Goal: Transaction & Acquisition: Purchase product/service

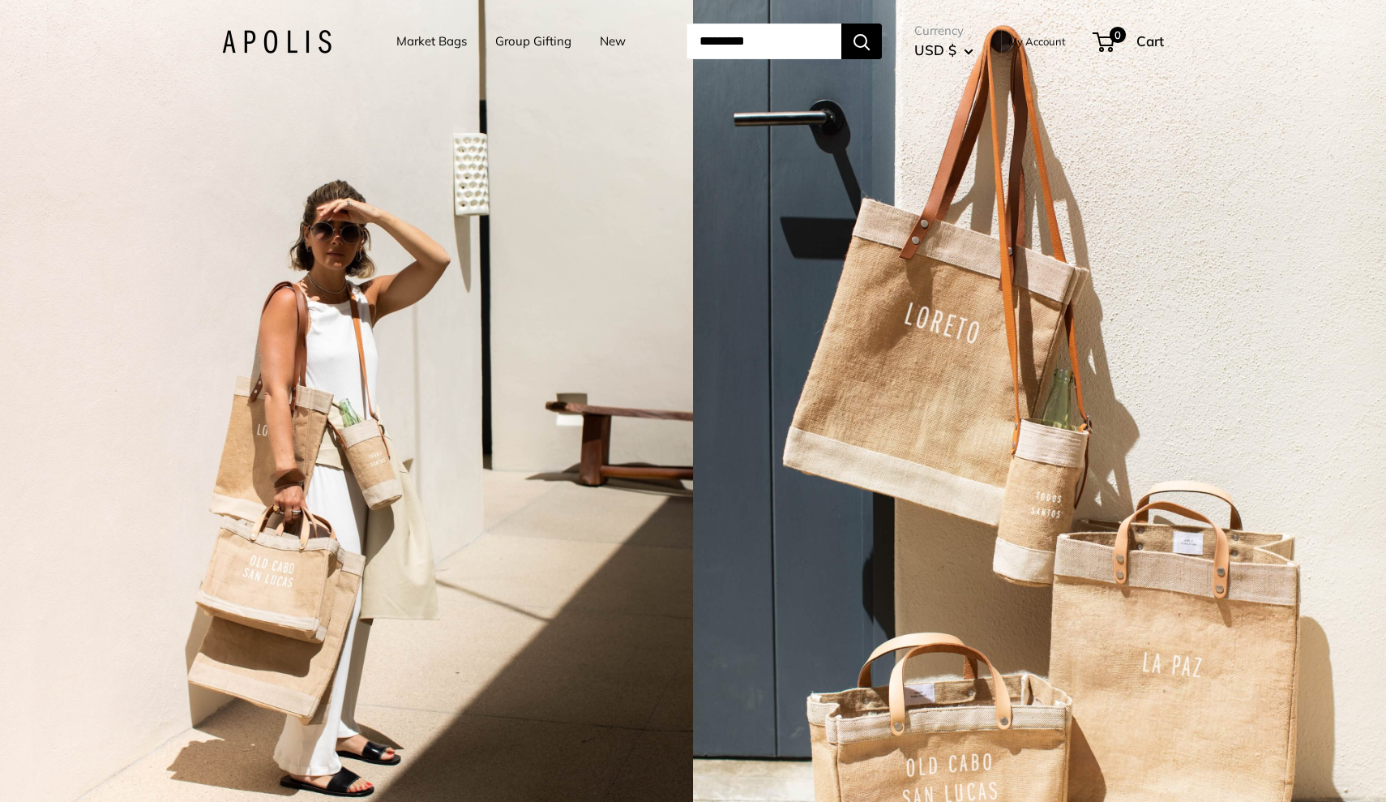
click at [400, 41] on link "Market Bags" at bounding box center [431, 41] width 71 height 23
click at [396, 49] on link "Market Bags" at bounding box center [431, 41] width 71 height 23
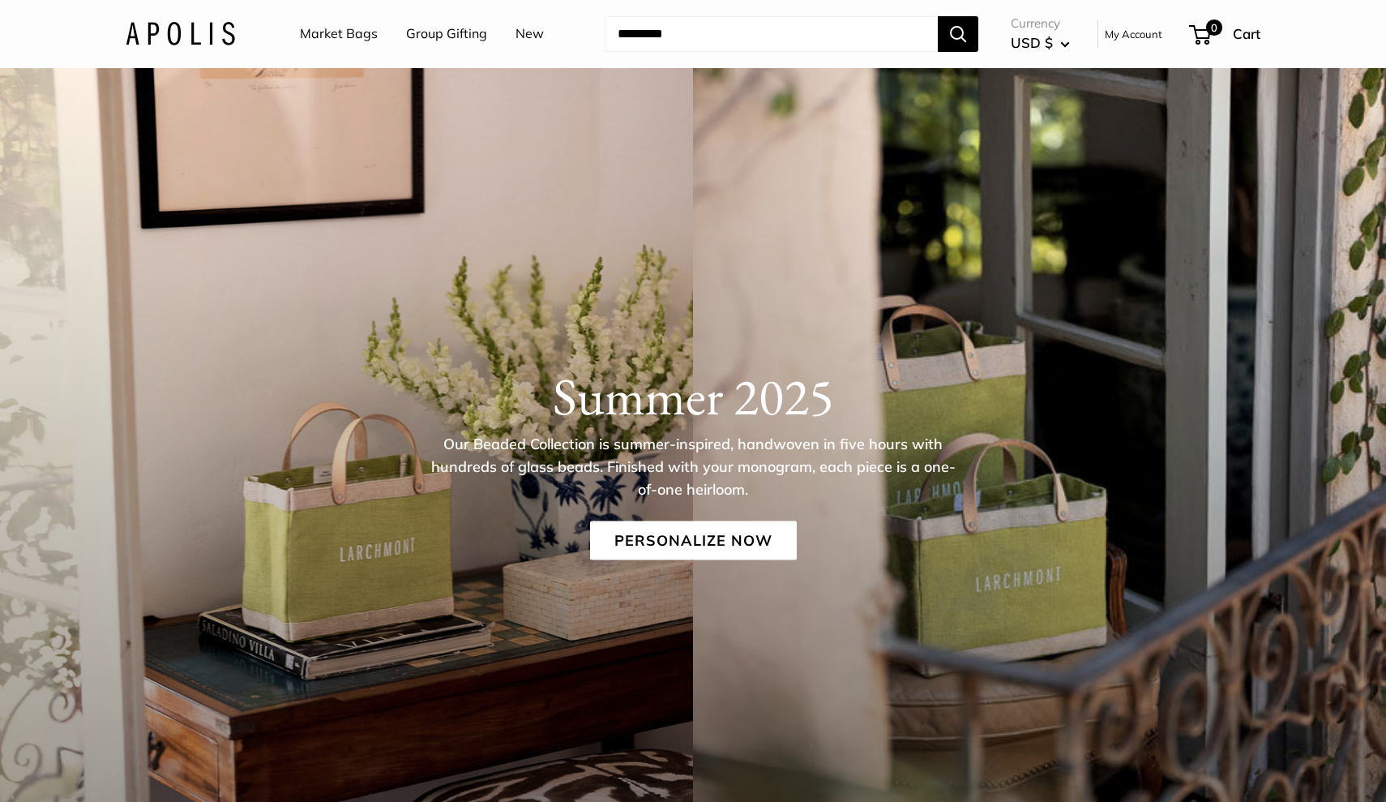
click at [338, 38] on link "Market Bags" at bounding box center [339, 34] width 78 height 24
click at [221, 34] on img at bounding box center [180, 34] width 109 height 24
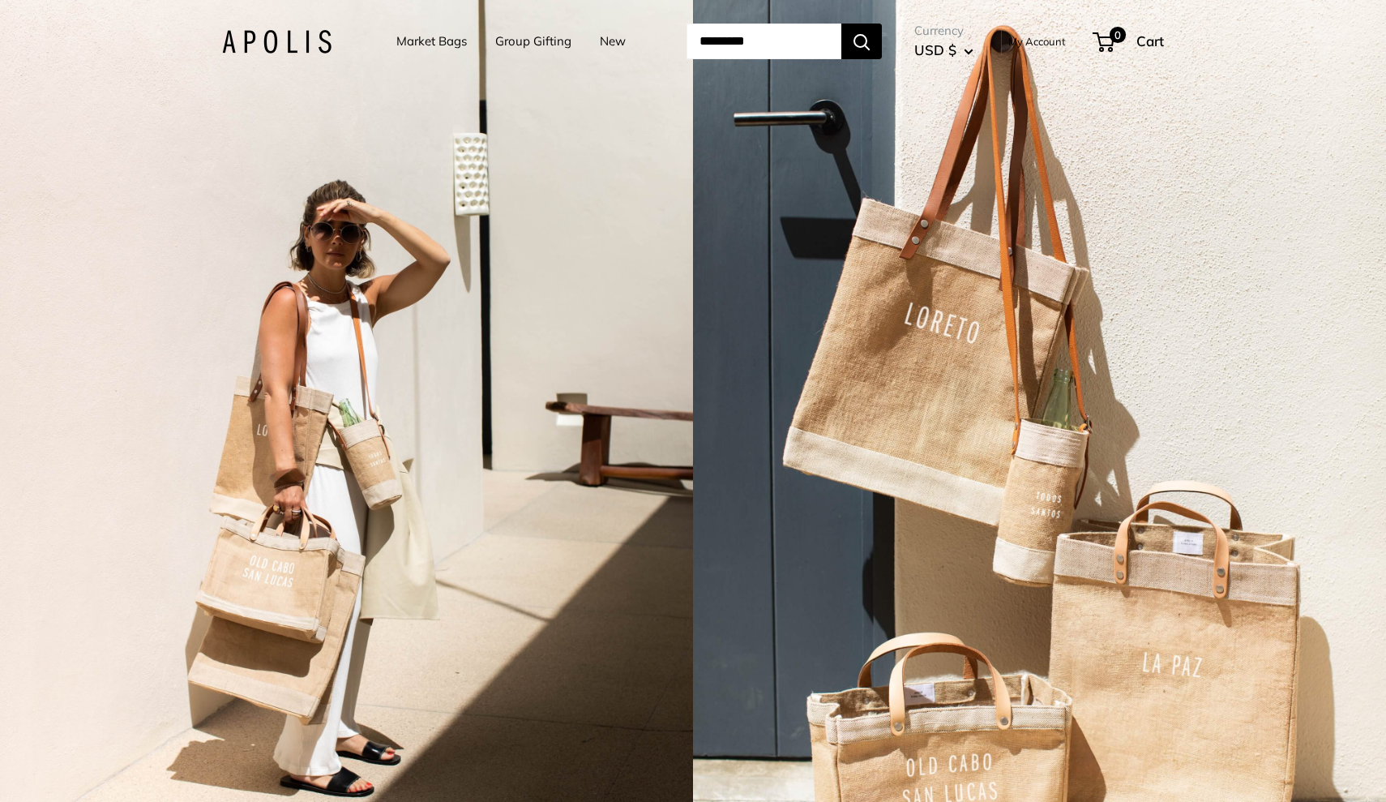
click at [396, 45] on link "Market Bags" at bounding box center [431, 41] width 71 height 23
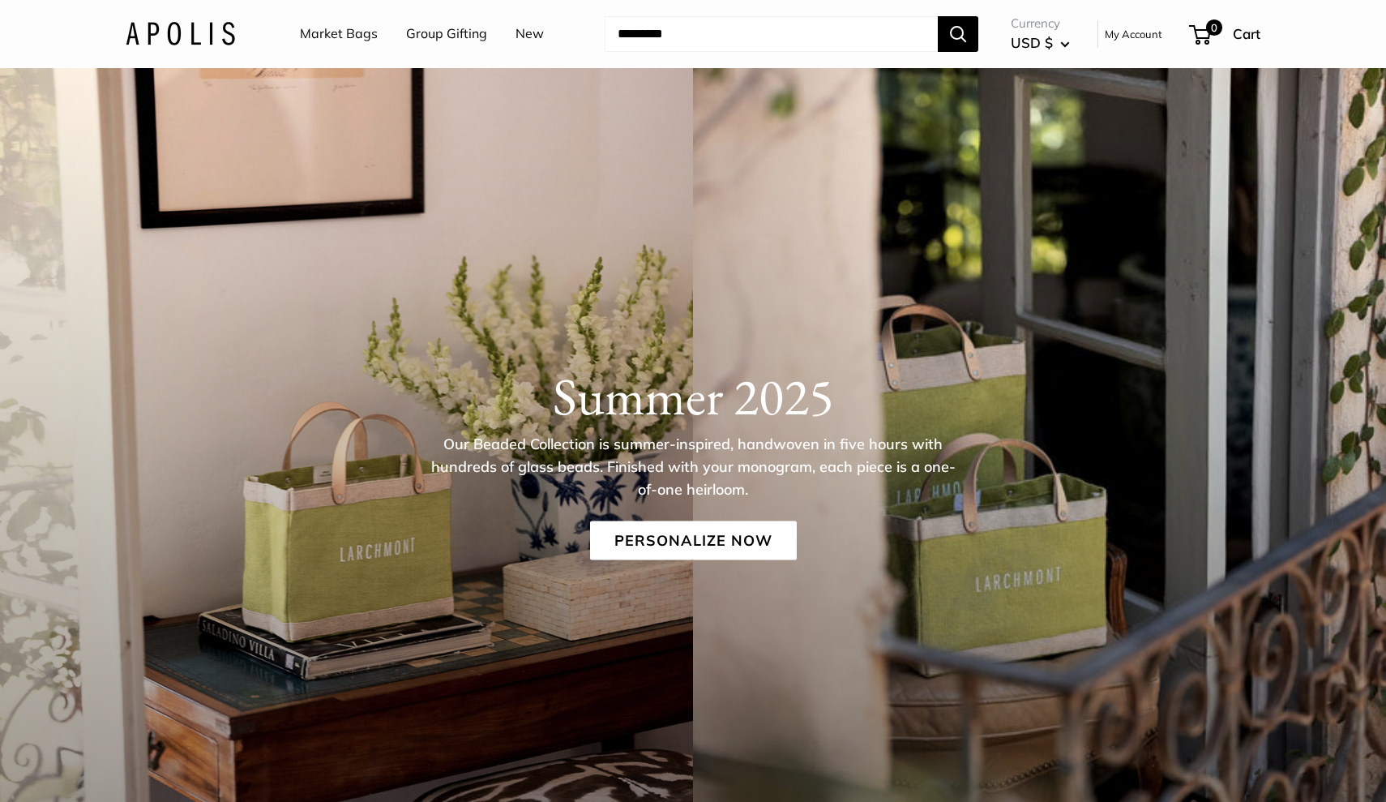
click at [362, 36] on link "Market Bags" at bounding box center [339, 34] width 78 height 24
click at [356, 32] on link "Market Bags" at bounding box center [339, 34] width 78 height 24
click at [681, 540] on link "Personalize Now" at bounding box center [693, 540] width 207 height 39
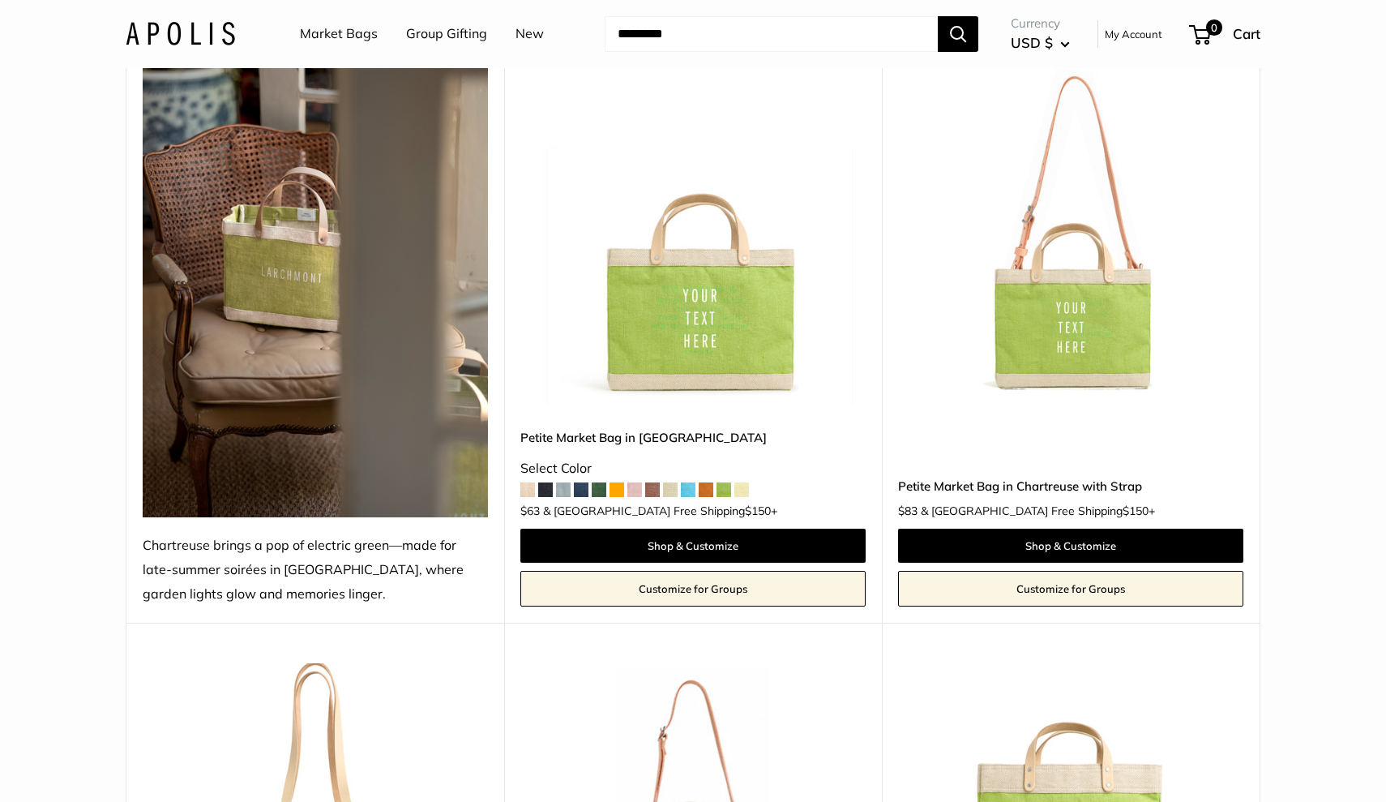
scroll to position [238, 0]
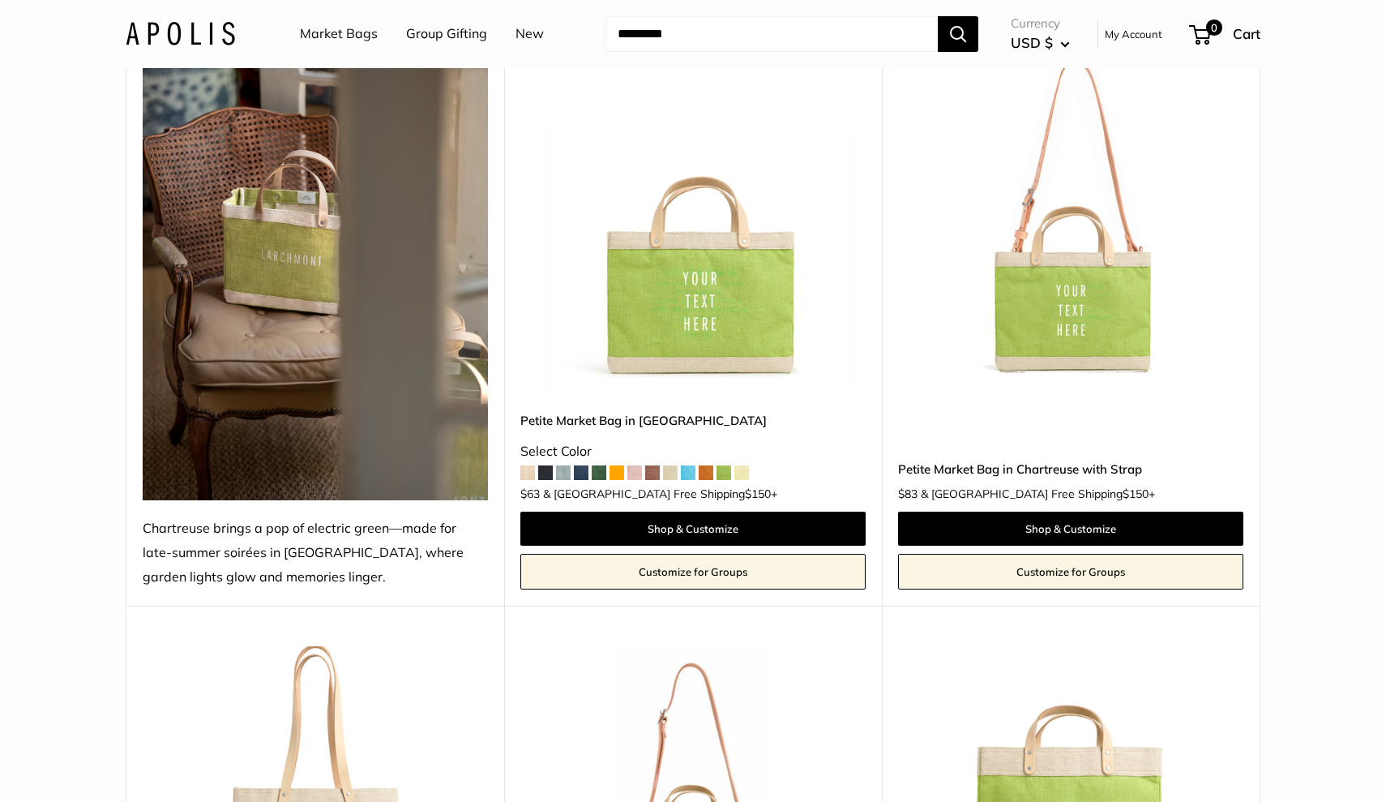
click at [657, 468] on span at bounding box center [652, 472] width 15 height 15
click at [0, 0] on img at bounding box center [0, 0] width 0 height 0
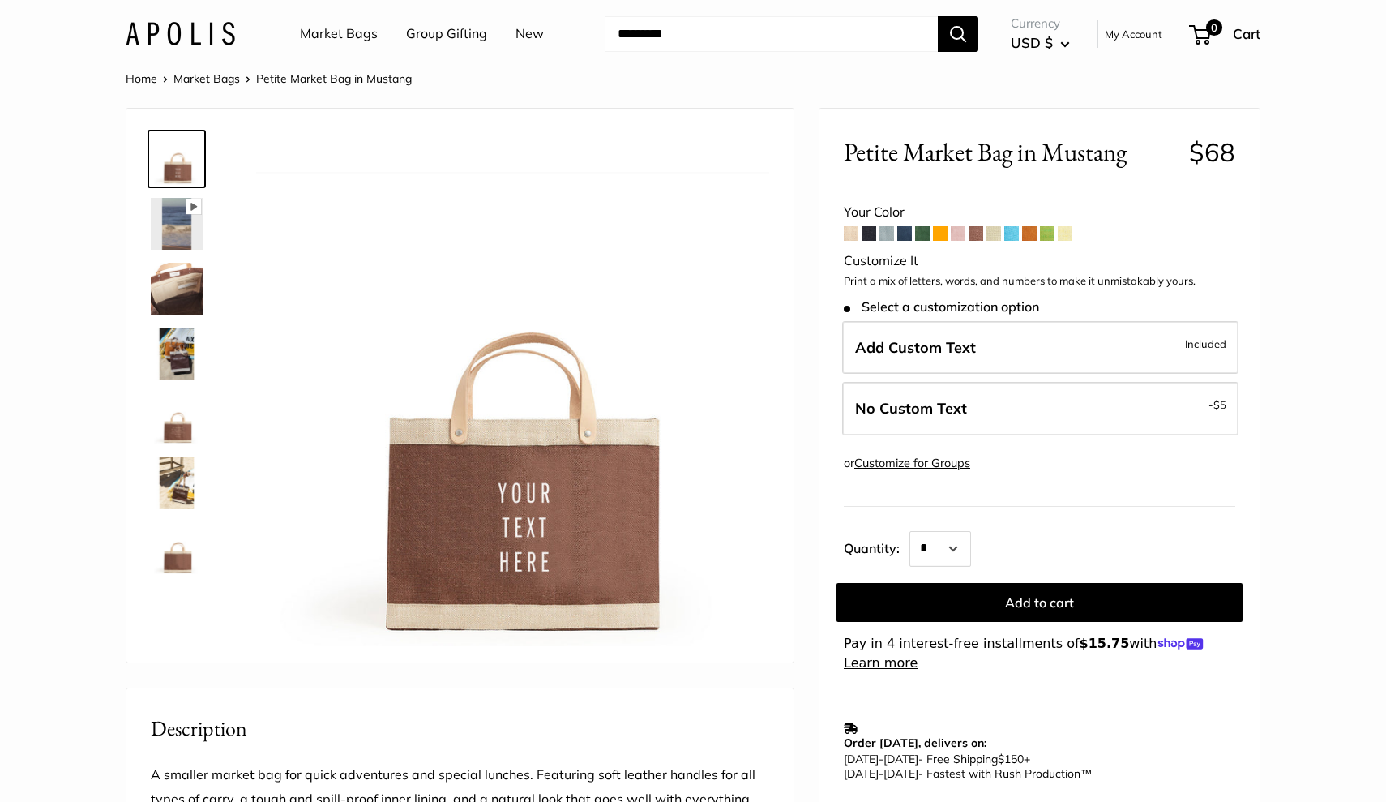
click at [979, 231] on span at bounding box center [976, 233] width 15 height 15
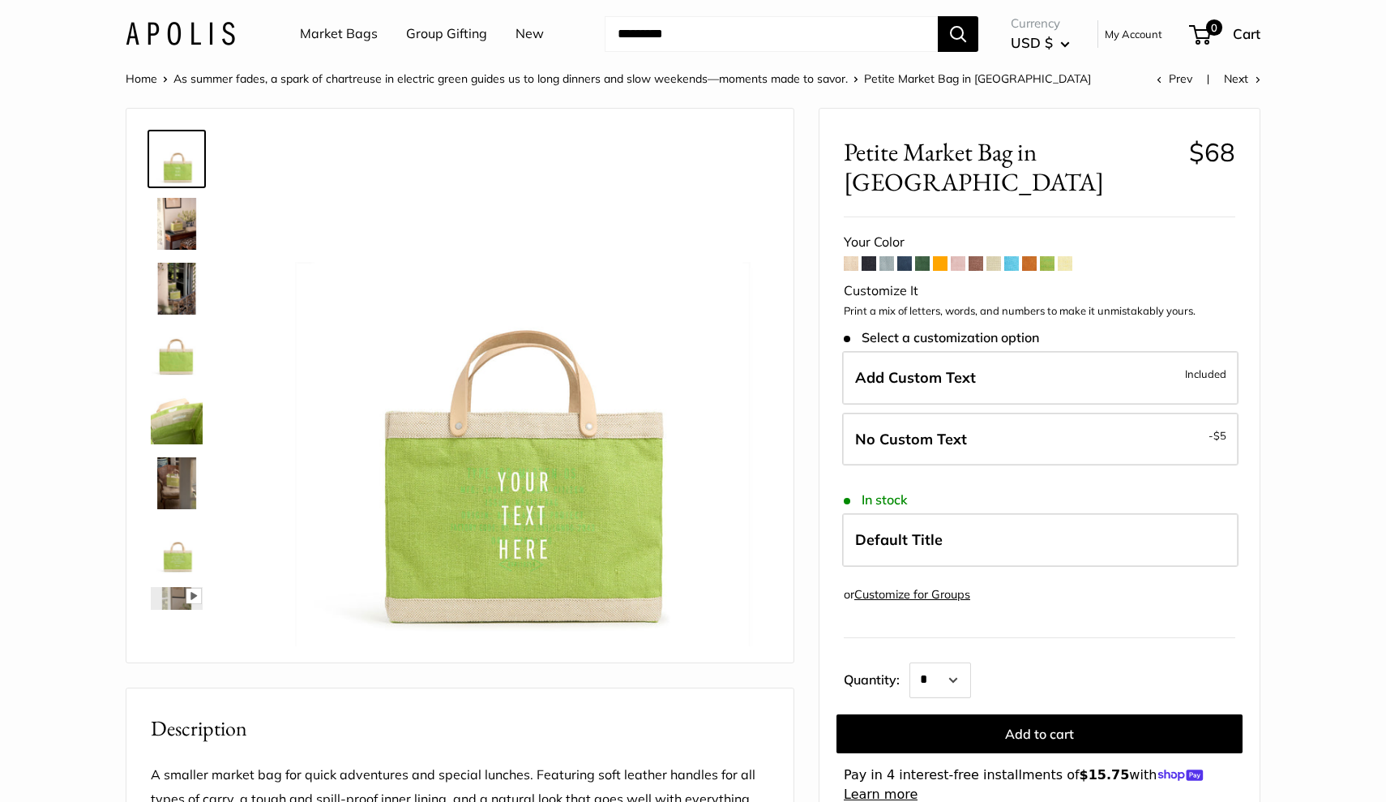
click at [974, 256] on span at bounding box center [976, 263] width 15 height 15
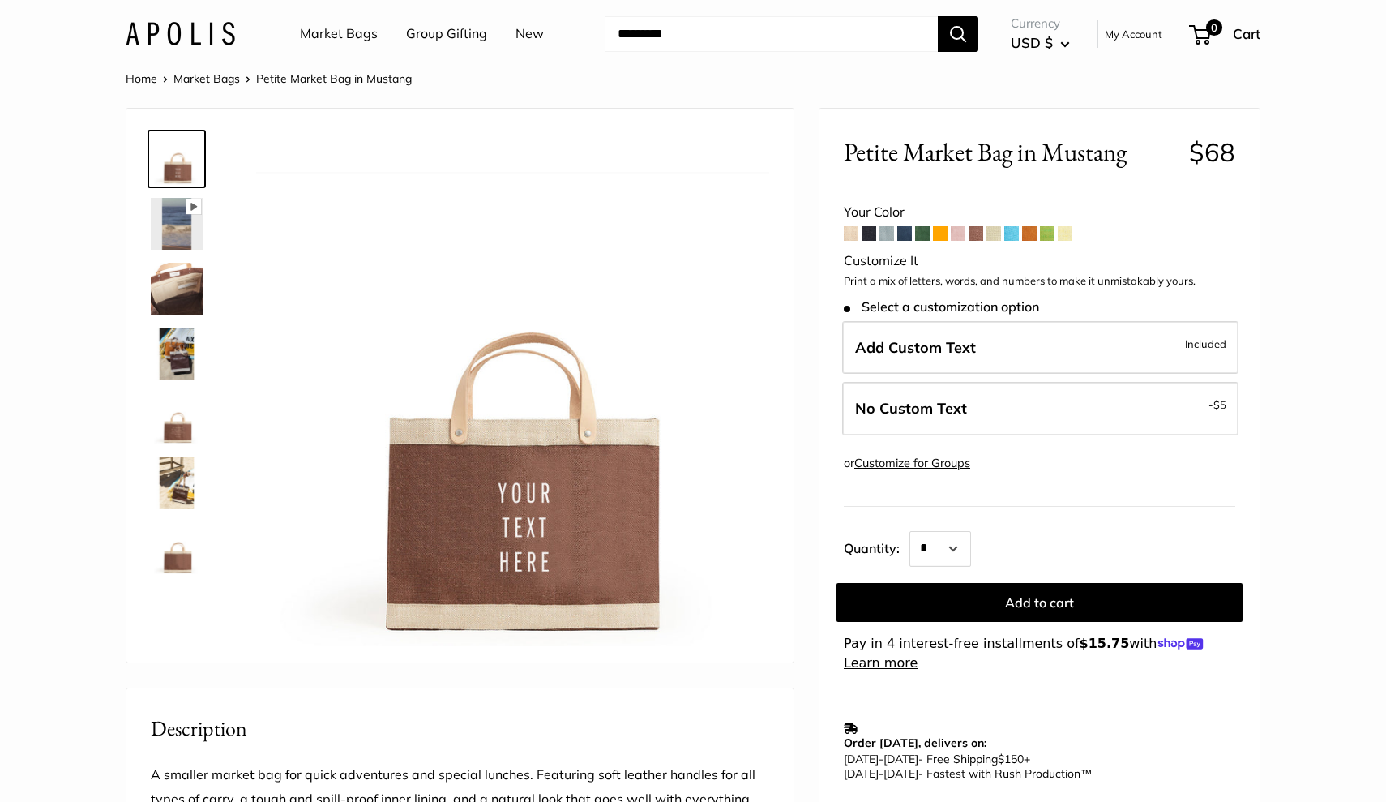
click at [919, 232] on span at bounding box center [922, 233] width 15 height 15
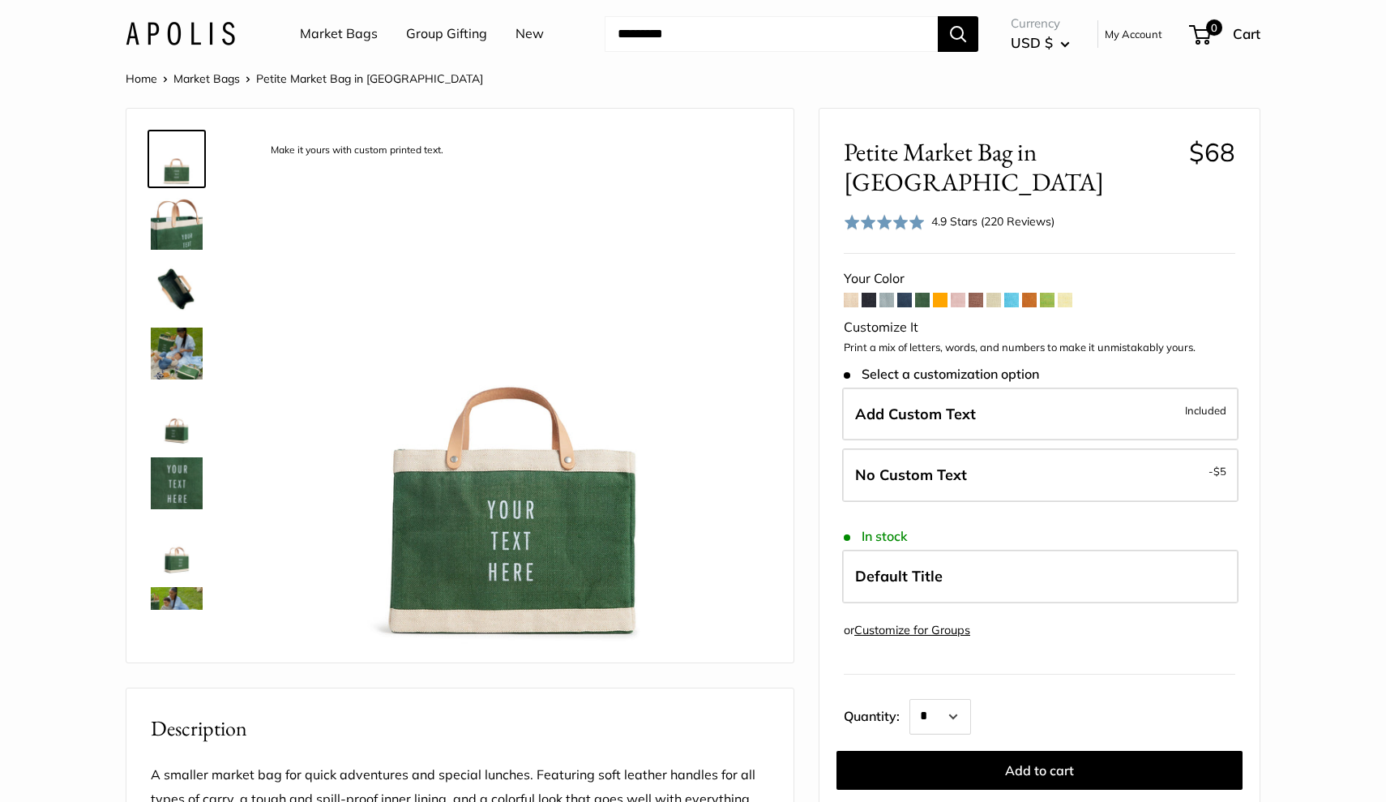
click at [851, 293] on span at bounding box center [851, 300] width 15 height 15
